Goal: Task Accomplishment & Management: Manage account settings

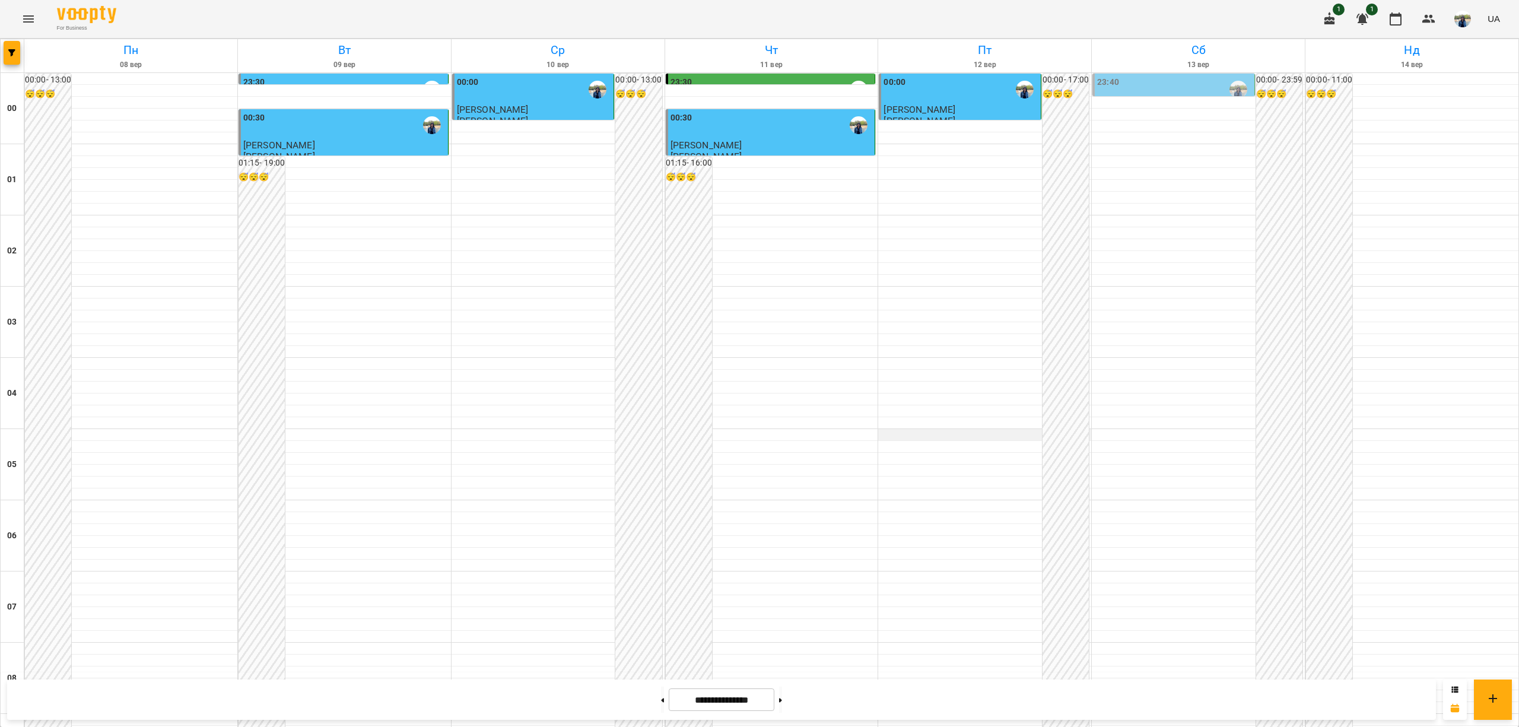
scroll to position [791, 0]
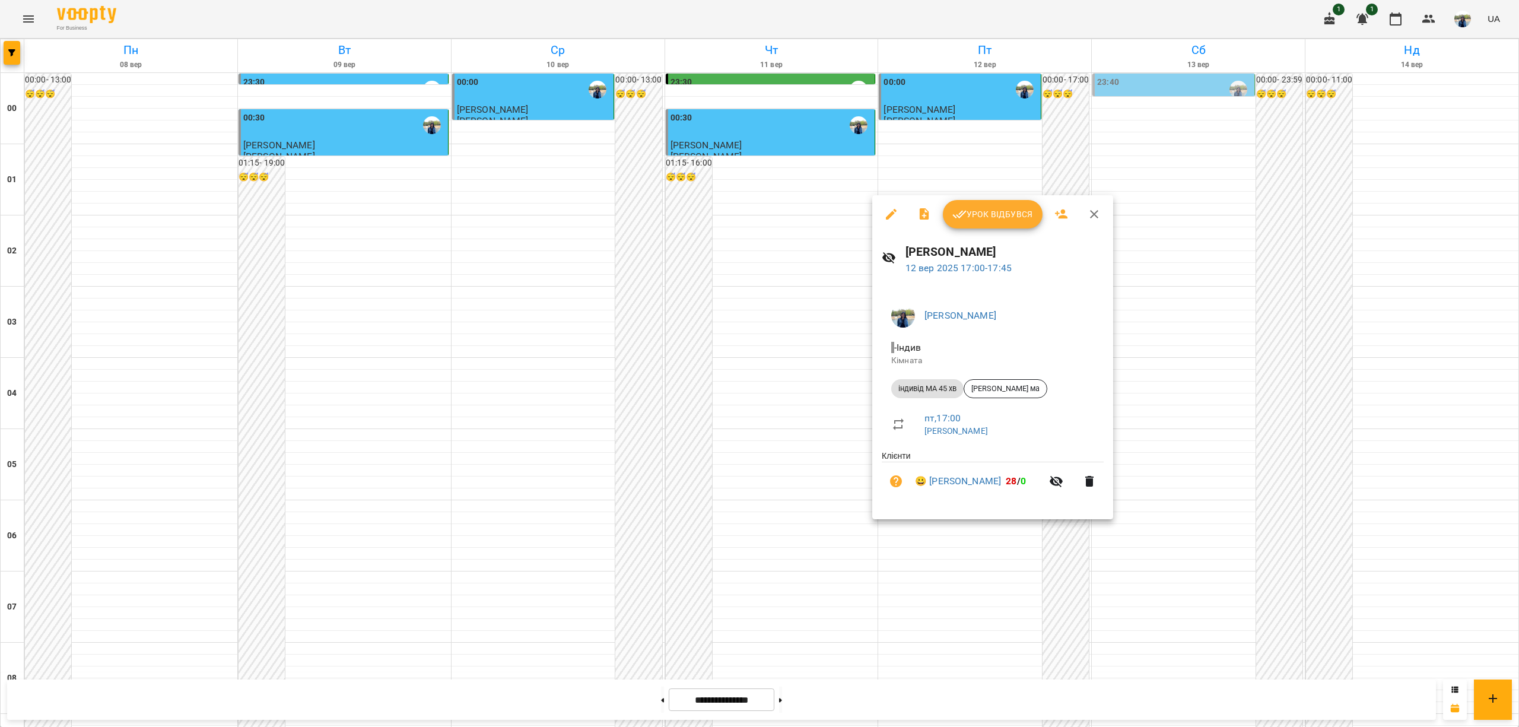
click at [1095, 210] on icon "button" at bounding box center [1094, 214] width 14 height 14
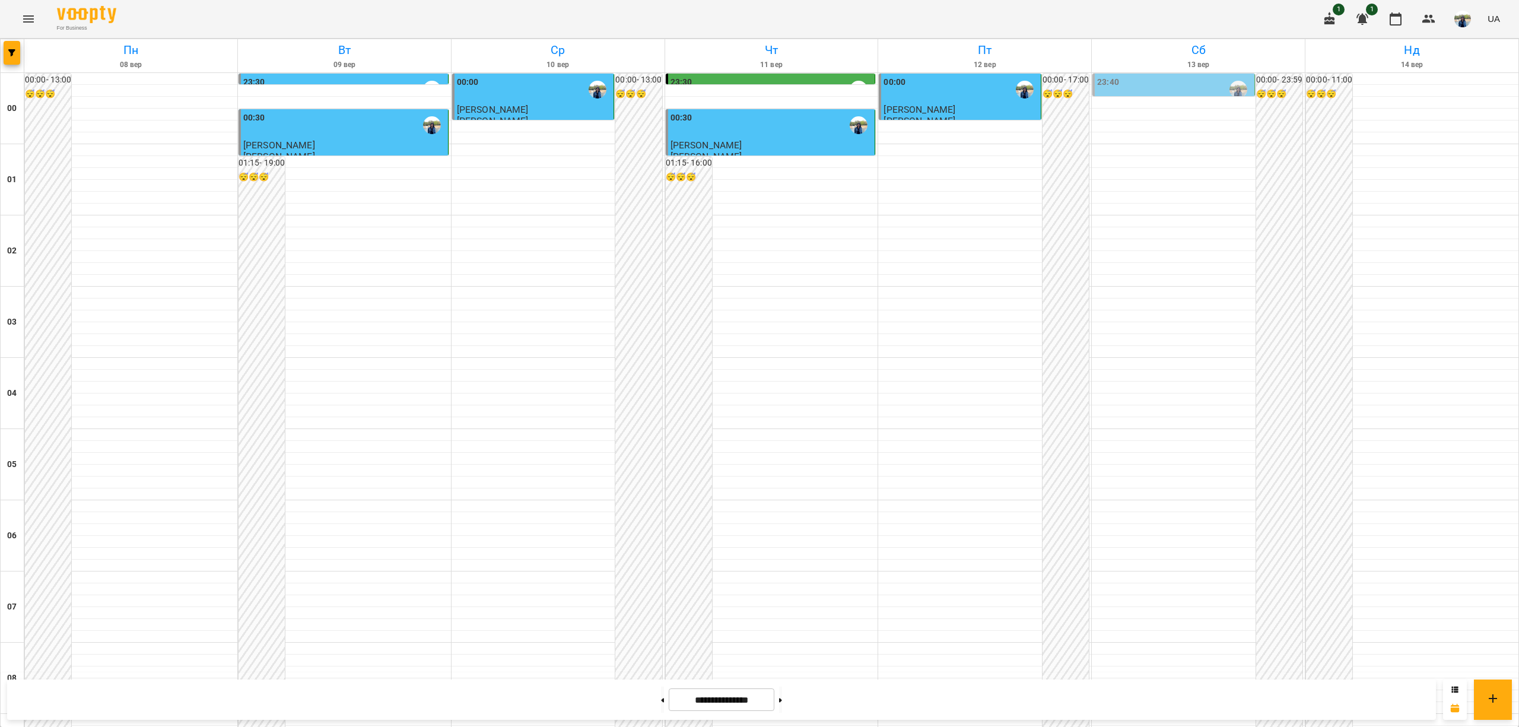
scroll to position [1029, 0]
click at [661, 701] on icon at bounding box center [662, 700] width 3 height 5
type input "**********"
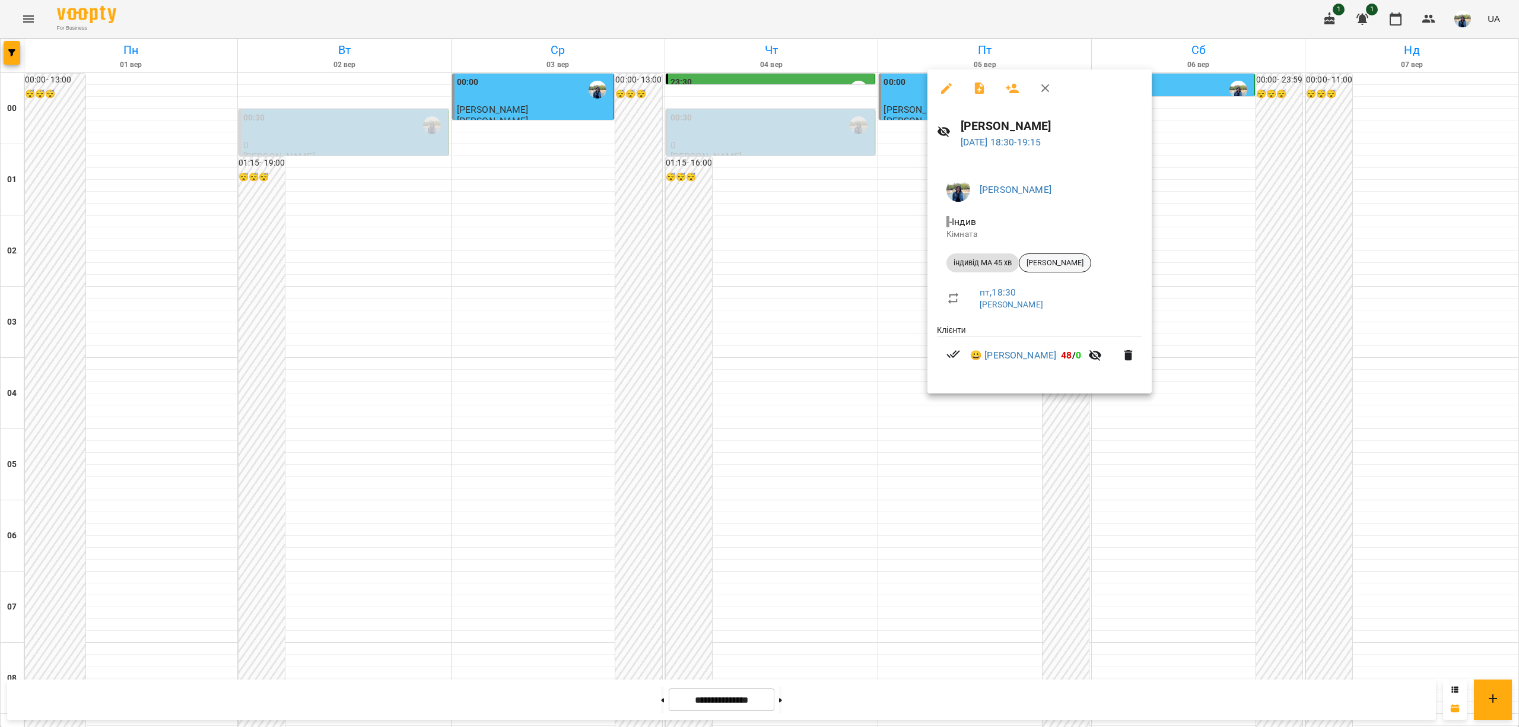
click at [1061, 264] on span "[PERSON_NAME]" at bounding box center [1054, 263] width 71 height 11
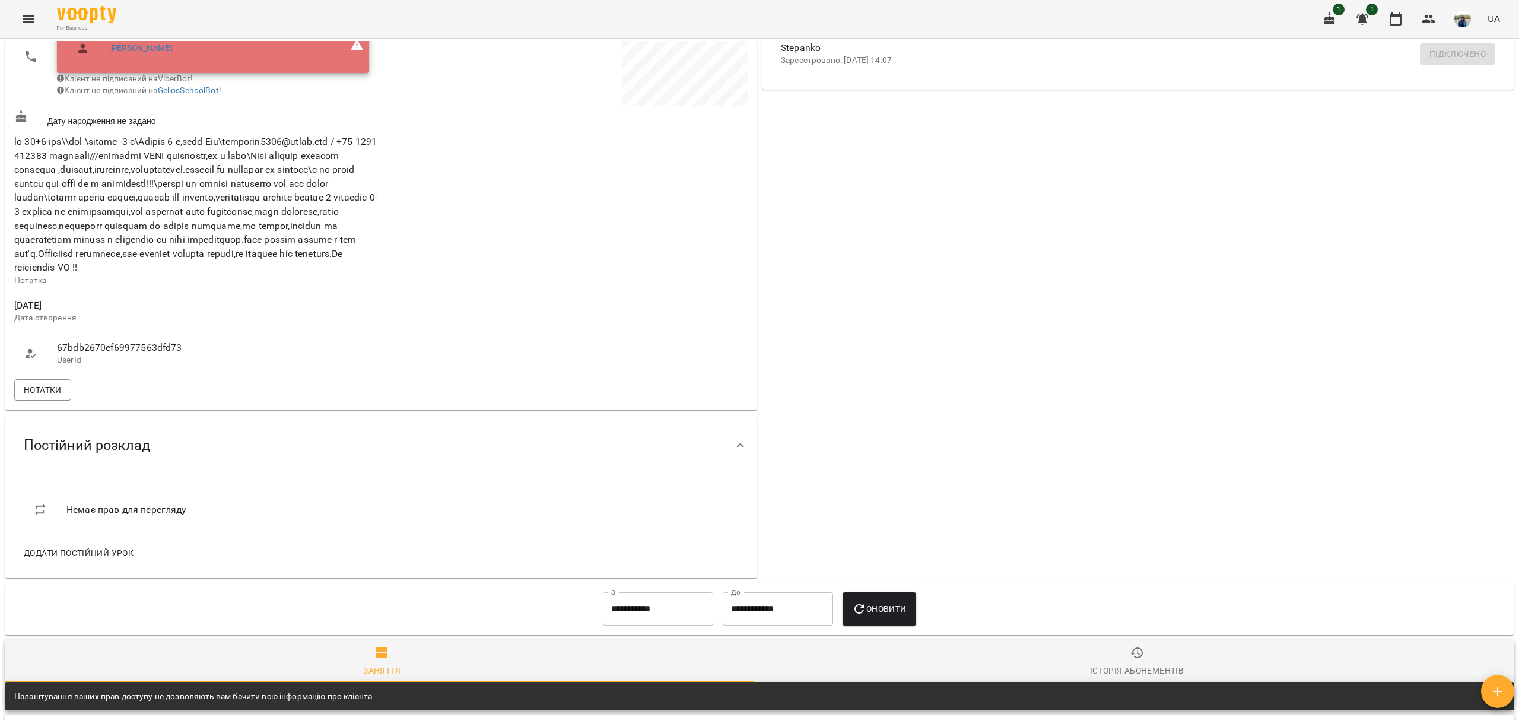
scroll to position [395, 0]
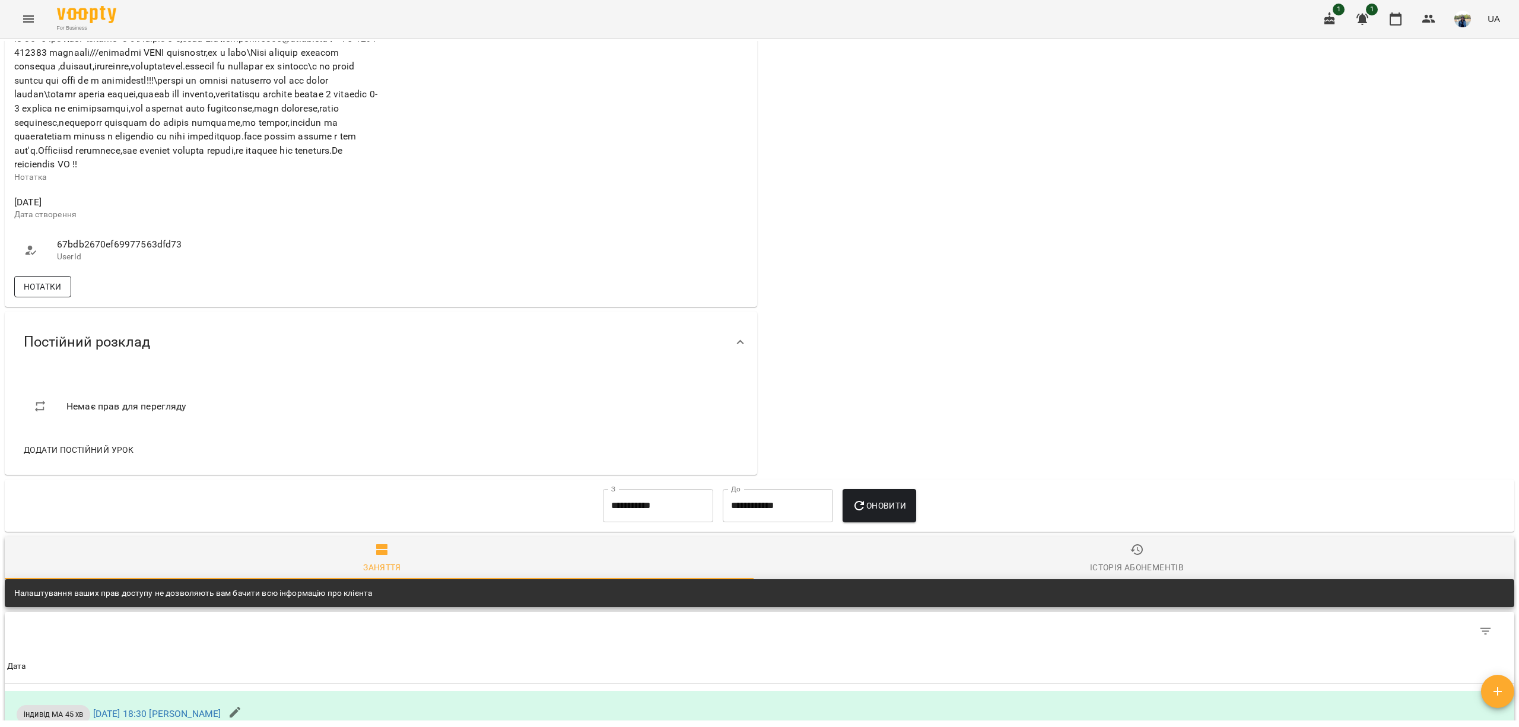
click at [44, 294] on span "Нотатки" at bounding box center [43, 286] width 38 height 14
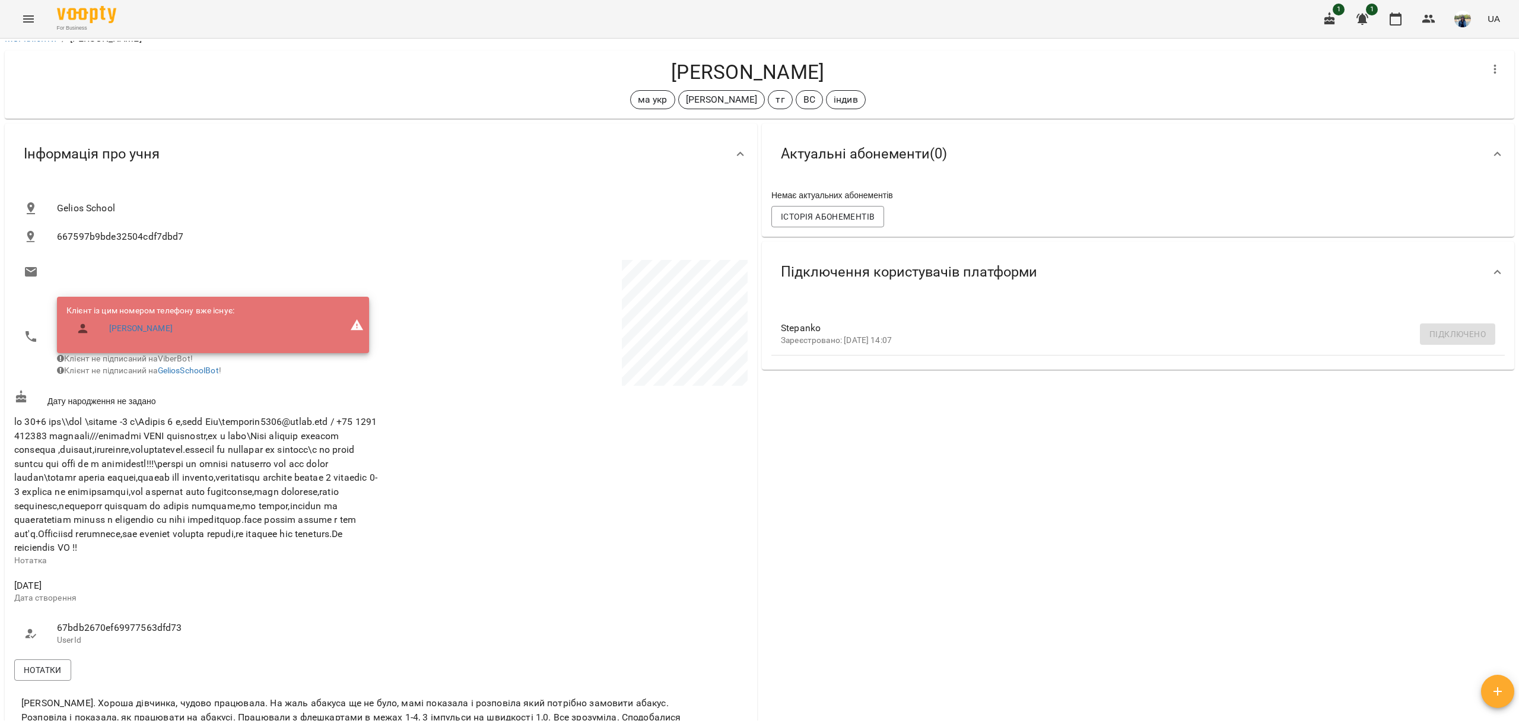
scroll to position [0, 0]
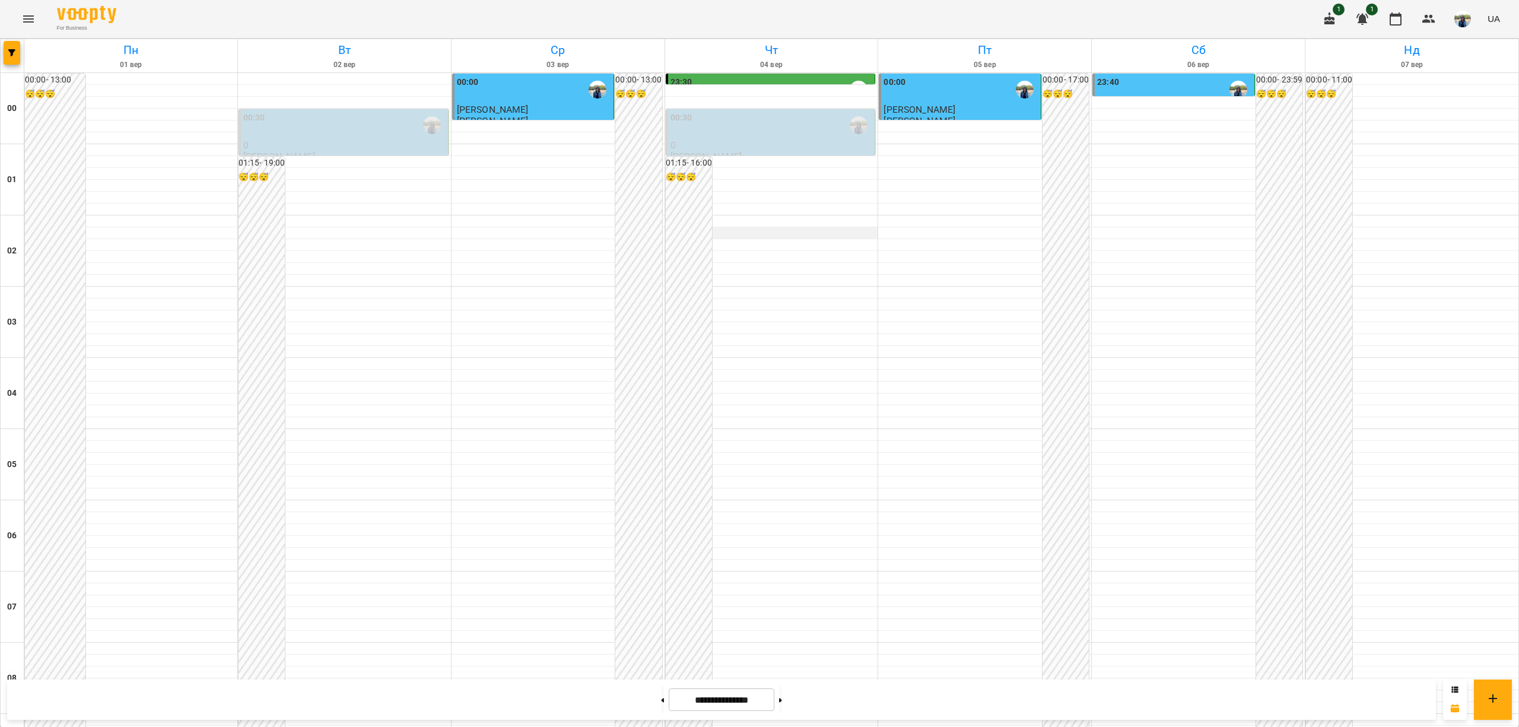
scroll to position [1108, 0]
click at [782, 703] on button at bounding box center [780, 700] width 3 height 26
type input "**********"
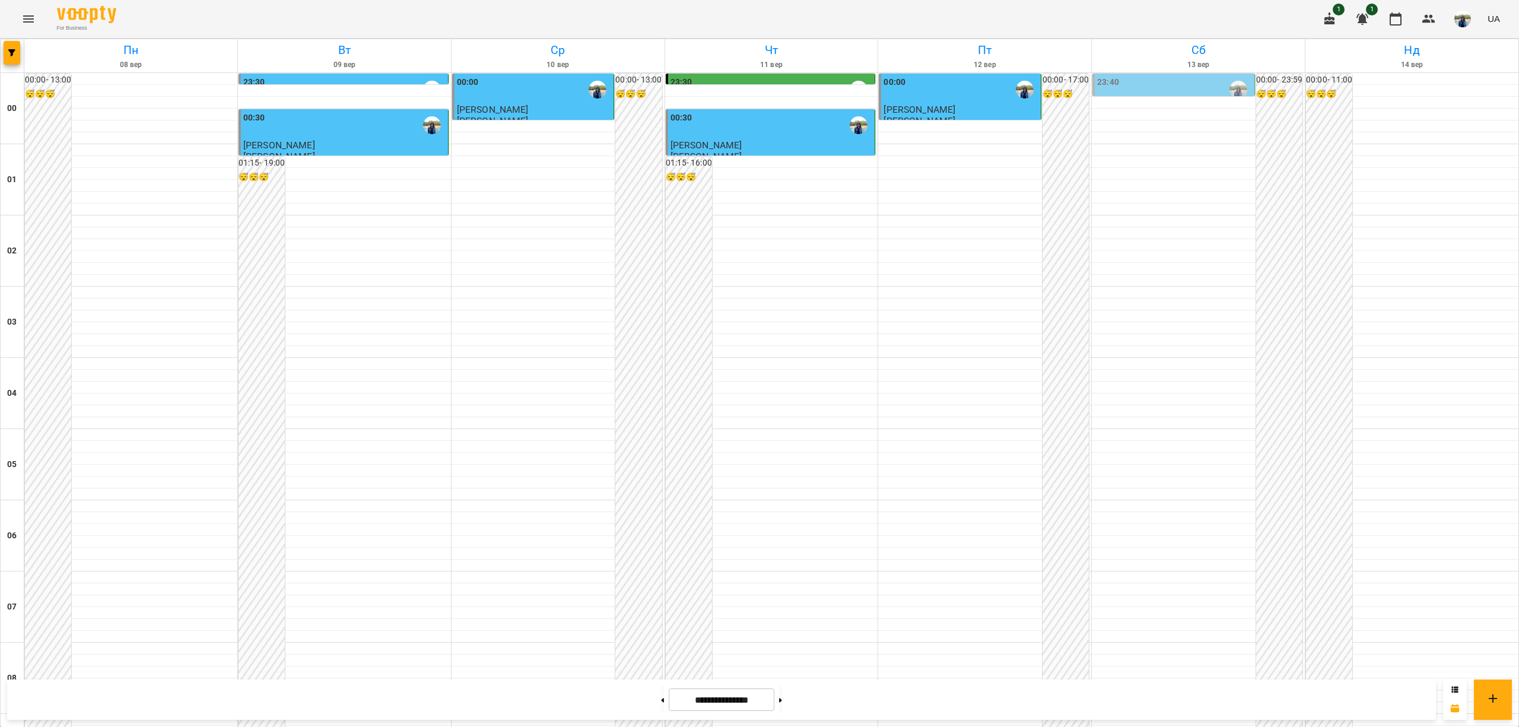
scroll to position [950, 0]
